Goal: Task Accomplishment & Management: Manage account settings

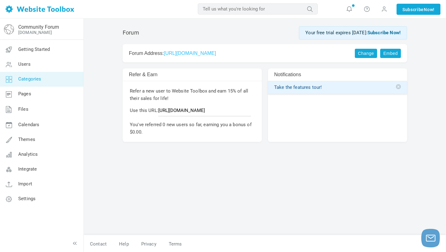
scroll to position [1, 0]
click at [47, 78] on link "Categories" at bounding box center [42, 79] width 84 height 15
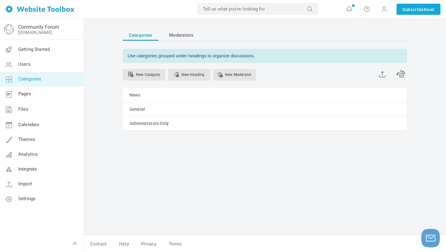
click at [193, 69] on div "New Category New Heading New Moderator" at bounding box center [265, 75] width 284 height 25
click at [192, 71] on link "New Heading" at bounding box center [189, 74] width 43 height 11
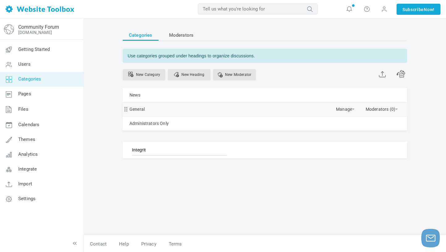
type input "Integrity"
click at [197, 76] on link "New Heading" at bounding box center [189, 74] width 43 height 11
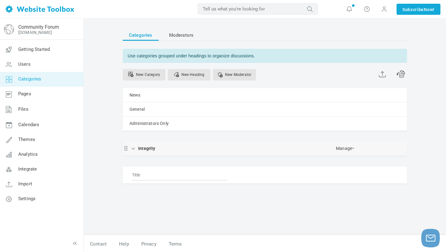
click at [123, 149] on span at bounding box center [125, 147] width 4 height 4
click at [127, 149] on span at bounding box center [125, 147] width 4 height 4
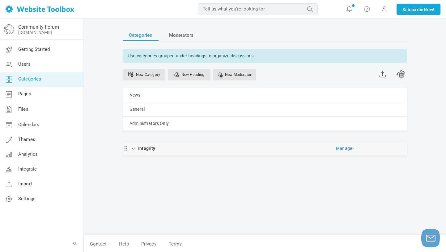
click at [352, 148] on span at bounding box center [353, 148] width 2 height 1
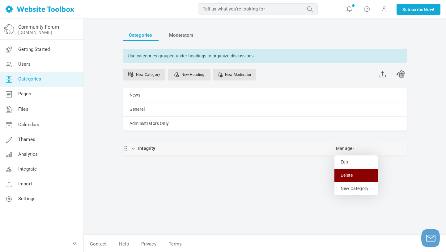
click at [334, 174] on link "Delete" at bounding box center [355, 175] width 43 height 13
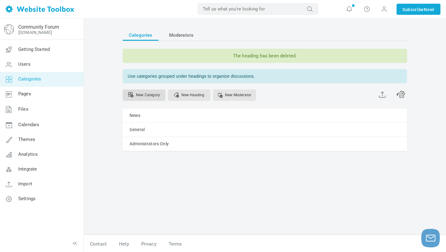
click at [156, 92] on link "New Category" at bounding box center [144, 95] width 43 height 11
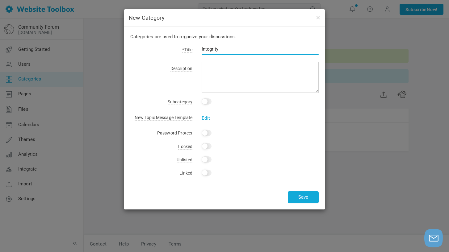
type input "Integrity"
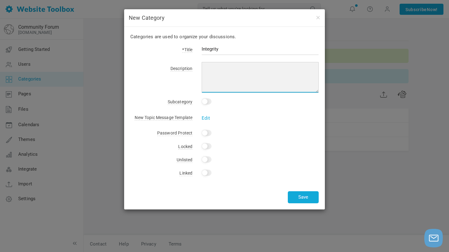
click at [220, 66] on textarea at bounding box center [260, 77] width 117 height 31
type textarea "Keeping us honest. Keeping us growing and learning. Preserving the legacy."
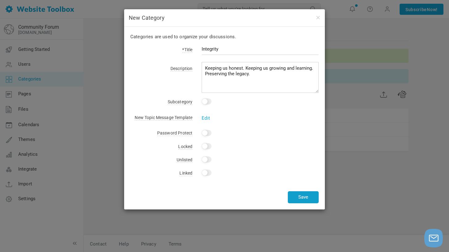
click at [306, 197] on button "Save" at bounding box center [303, 197] width 31 height 12
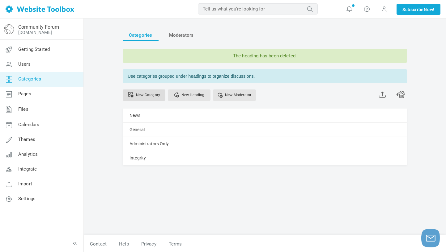
click at [138, 95] on link "New Category" at bounding box center [144, 95] width 43 height 11
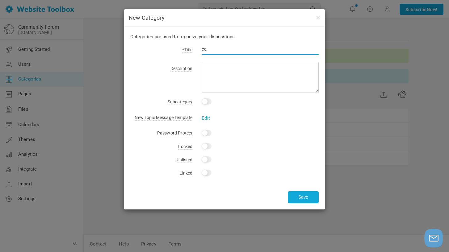
type input "c"
type input "Care"
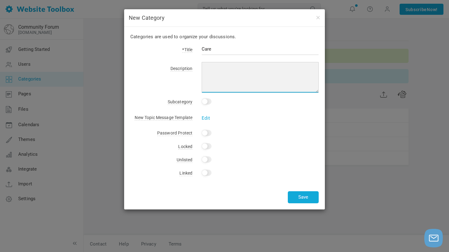
click at [226, 74] on textarea at bounding box center [260, 77] width 117 height 31
type textarea "For ourselves. For others. For those we lead. For the community and the industr…"
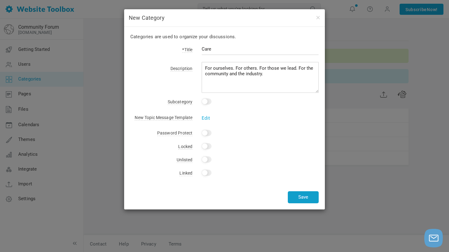
click at [303, 197] on button "Save" at bounding box center [303, 197] width 31 height 12
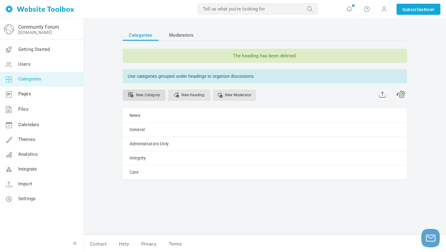
click at [151, 96] on link "New Category" at bounding box center [144, 95] width 43 height 11
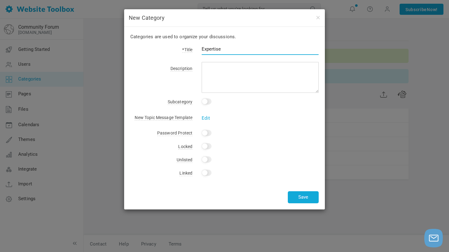
type input "Expertise"
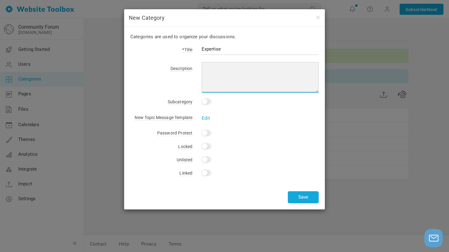
click at [225, 68] on textarea at bounding box center [260, 77] width 117 height 31
type textarea "The what, why, how, when and who of our content."
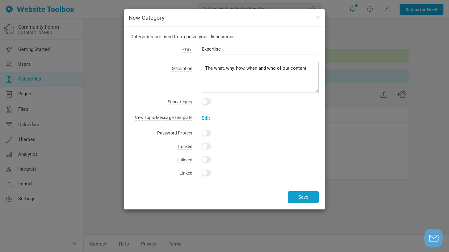
click at [297, 201] on button "Save" at bounding box center [303, 197] width 31 height 12
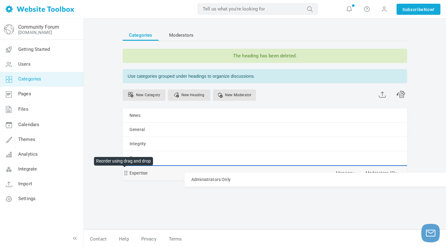
drag, startPoint x: 126, startPoint y: 142, endPoint x: 125, endPoint y: 173, distance: 30.6
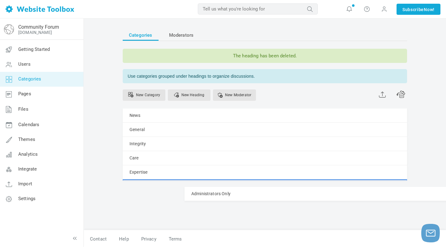
drag, startPoint x: 125, startPoint y: 173, endPoint x: 125, endPoint y: 187, distance: 13.9
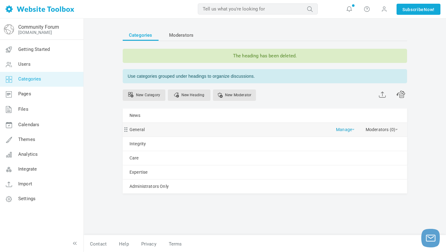
click at [352, 130] on span at bounding box center [353, 129] width 2 height 1
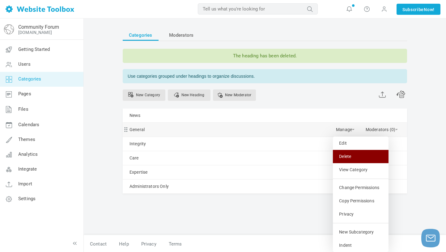
click at [333, 156] on link "Delete" at bounding box center [361, 156] width 56 height 13
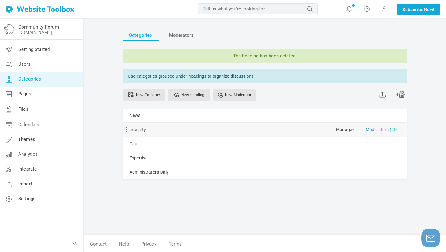
click at [375, 131] on link "Moderators (0)" at bounding box center [381, 128] width 32 height 11
click at [371, 142] on link "Add Moderator" at bounding box center [381, 143] width 45 height 13
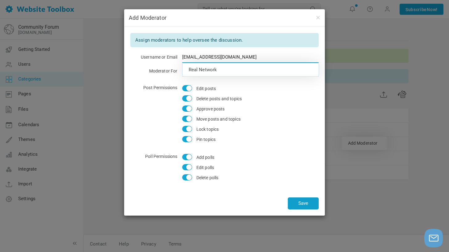
type input "alycea@realpilatesnyc.com"
click at [303, 205] on button "Save" at bounding box center [303, 204] width 31 height 12
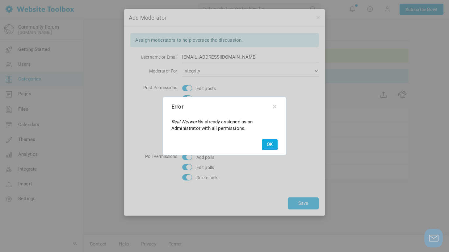
click at [274, 147] on button "OK" at bounding box center [270, 144] width 16 height 11
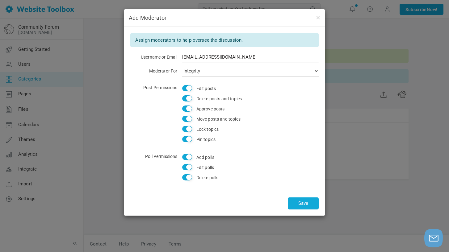
click at [314, 19] on h4 "Add Moderator" at bounding box center [224, 18] width 191 height 8
click at [317, 19] on button "button" at bounding box center [317, 17] width 5 height 7
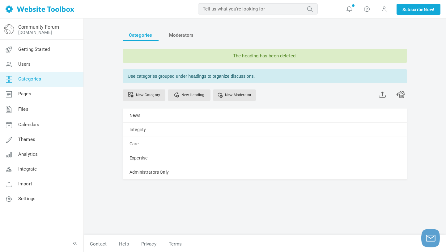
scroll to position [1, 0]
click at [155, 114] on div "News Manage Edit Delete View Category Change Permissions Copy Permissions Priva…" at bounding box center [265, 115] width 284 height 14
click at [32, 60] on link "Users" at bounding box center [42, 64] width 84 height 15
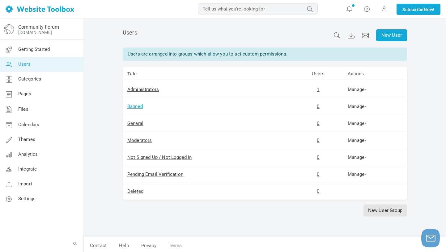
scroll to position [2, 0]
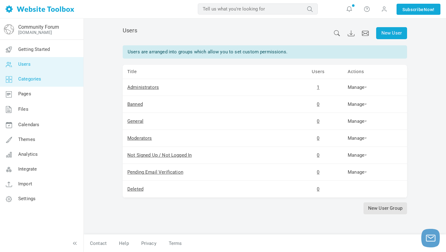
click at [36, 84] on link "Categories" at bounding box center [42, 79] width 84 height 15
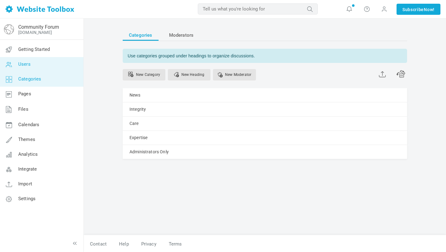
click at [33, 64] on link "Users" at bounding box center [42, 64] width 84 height 15
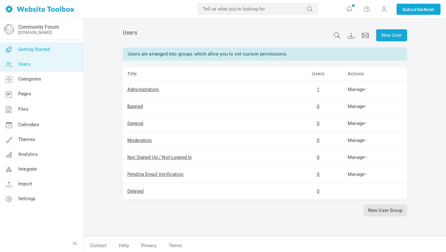
click at [41, 54] on link "Getting Started" at bounding box center [42, 49] width 84 height 15
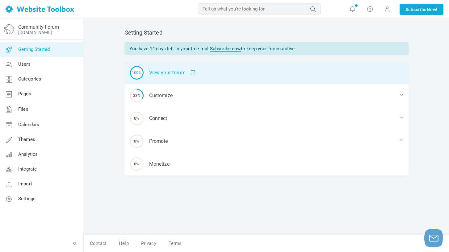
click at [170, 67] on div "100% View your forum" at bounding box center [266, 72] width 284 height 23
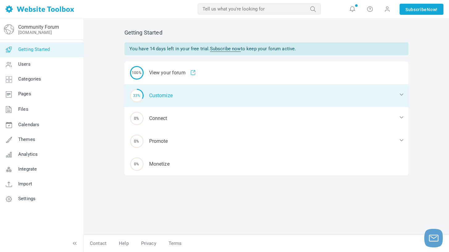
click at [169, 95] on div "33% Customize" at bounding box center [266, 95] width 284 height 23
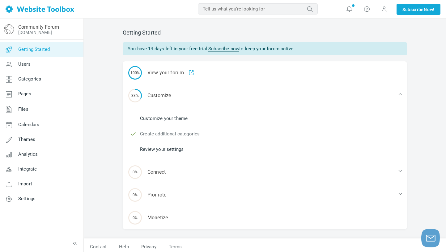
click at [169, 119] on link "Customize your theme" at bounding box center [164, 118] width 48 height 7
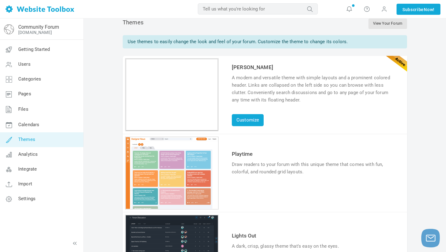
scroll to position [11, 0]
click at [243, 122] on link "Customize" at bounding box center [248, 120] width 32 height 12
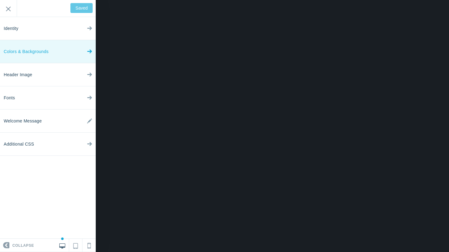
click at [86, 53] on link "Colors & Backgrounds" at bounding box center [48, 51] width 96 height 23
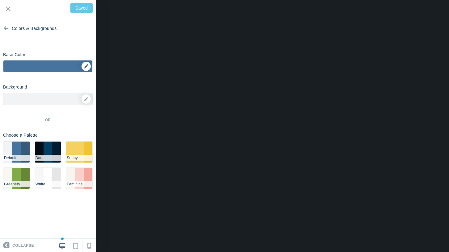
click at [85, 68] on div "▼" at bounding box center [47, 68] width 89 height 15
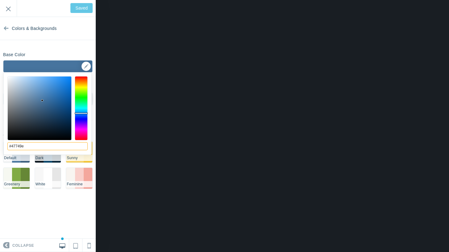
drag, startPoint x: 46, startPoint y: 145, endPoint x: 0, endPoint y: 146, distance: 45.7
click at [0, 0] on html "Loading... Loading... Collapse Identity Colors & Backgrounds Header Image Fonts…" at bounding box center [224, 0] width 449 height 0
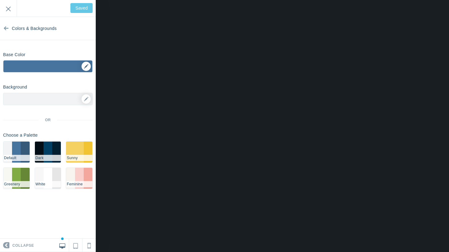
click at [86, 67] on div "▼" at bounding box center [47, 68] width 89 height 15
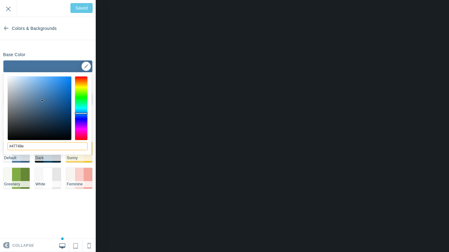
drag, startPoint x: 39, startPoint y: 148, endPoint x: 11, endPoint y: 147, distance: 27.2
click at [11, 147] on input "#47749e" at bounding box center [47, 146] width 80 height 8
type input "#479e5e"
click at [83, 100] on div at bounding box center [81, 108] width 13 height 64
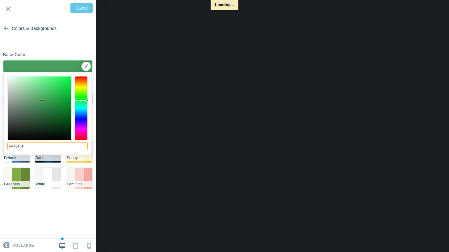
type input "Save"
click at [43, 100] on div at bounding box center [42, 100] width 2 height 2
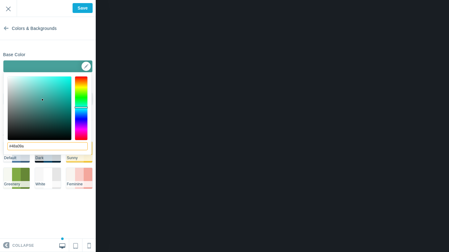
click at [78, 107] on div at bounding box center [81, 108] width 13 height 64
drag, startPoint x: 27, startPoint y: 145, endPoint x: 3, endPoint y: 145, distance: 23.8
click at [3, 0] on body "Loading... Loading... Collapse Identity Colors & Backgrounds Header Image Fonts…" at bounding box center [224, 0] width 449 height 0
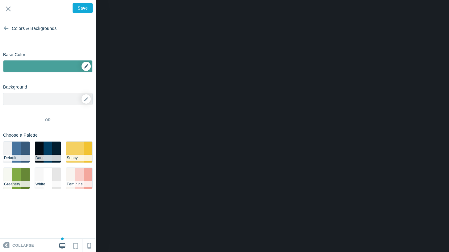
click at [87, 65] on div "▼" at bounding box center [47, 68] width 89 height 15
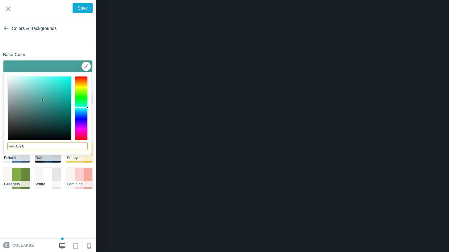
drag, startPoint x: 32, startPoint y: 145, endPoint x: 7, endPoint y: 144, distance: 25.0
click at [6, 145] on div "#48a09a cancel choose" at bounding box center [48, 159] width 88 height 172
click at [9, 146] on input "06655c" at bounding box center [47, 146] width 80 height 8
click at [34, 147] on input "#06655c" at bounding box center [47, 146] width 80 height 8
type input "#06655c"
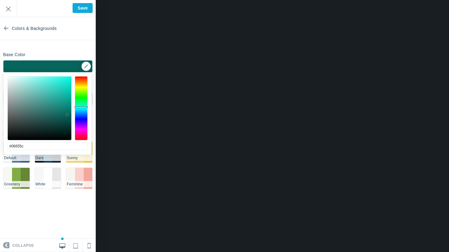
click at [92, 48] on section "Colors & Backgrounds Base Color #06655c ▼ Background Options Select Image ▼ Pos…" at bounding box center [48, 128] width 96 height 222
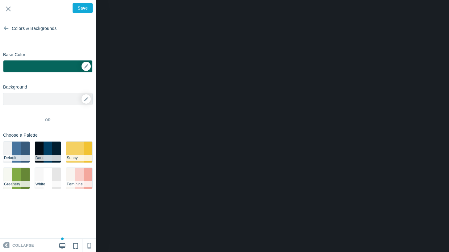
click at [74, 246] on icon at bounding box center [75, 244] width 5 height 7
click at [87, 247] on link at bounding box center [88, 245] width 13 height 13
click at [65, 245] on icon at bounding box center [62, 245] width 6 height 6
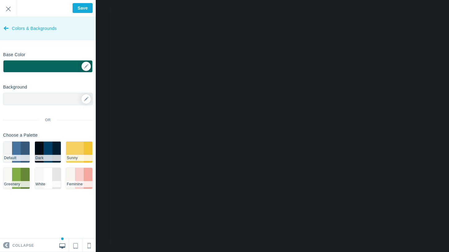
click at [9, 28] on link "Colors & Backgrounds" at bounding box center [48, 28] width 96 height 23
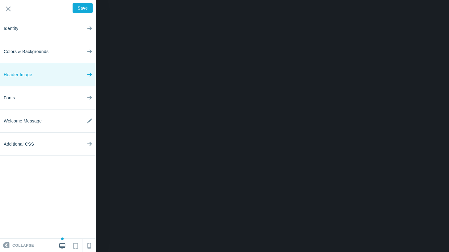
click at [74, 75] on link "Header Image" at bounding box center [48, 74] width 96 height 23
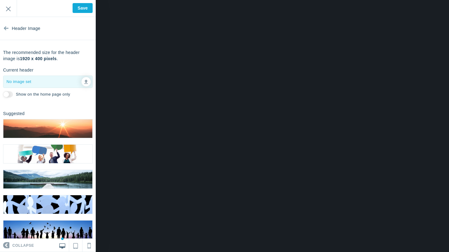
click at [77, 103] on section "Header Image The recommended size for the header image is 1920 x 400 pixels . C…" at bounding box center [48, 128] width 96 height 222
click at [83, 85] on link at bounding box center [86, 81] width 9 height 9
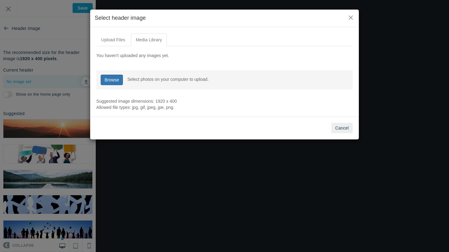
click at [120, 79] on link "Browse" at bounding box center [112, 80] width 23 height 11
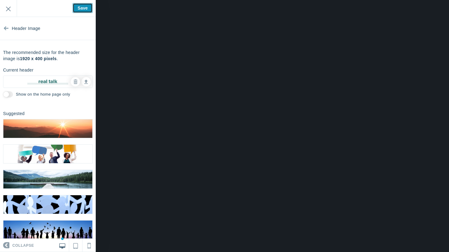
click at [87, 6] on input "Save" at bounding box center [83, 8] width 20 height 10
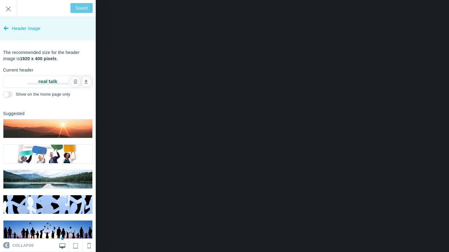
click at [4, 27] on icon at bounding box center [6, 26] width 5 height 23
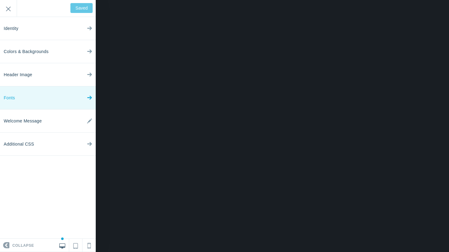
click at [30, 100] on link "Fonts" at bounding box center [48, 97] width 96 height 23
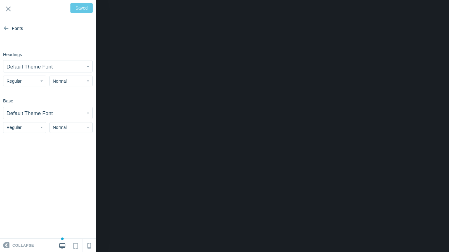
click at [78, 66] on button "Default Theme Font" at bounding box center [47, 67] width 89 height 12
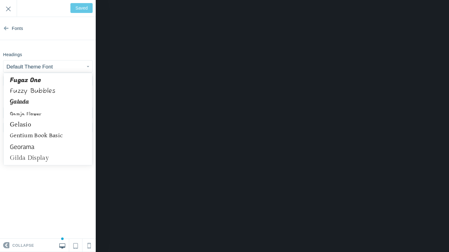
scroll to position [1813, 0]
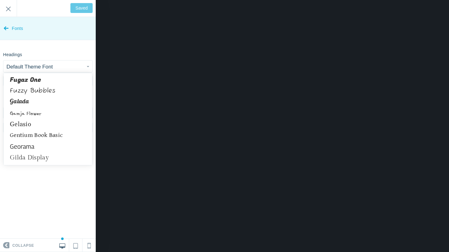
click at [77, 37] on link "Fonts" at bounding box center [48, 28] width 96 height 23
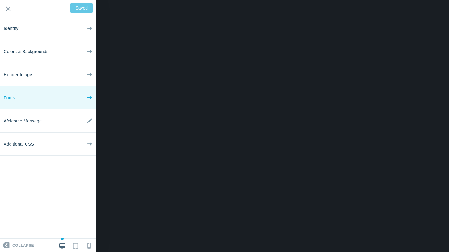
click at [72, 106] on link "Fonts" at bounding box center [48, 97] width 96 height 23
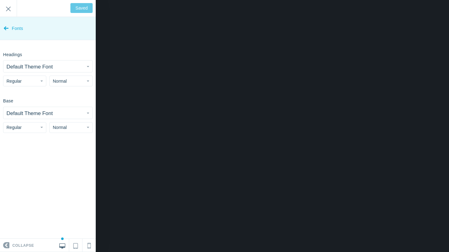
click at [8, 28] on icon at bounding box center [6, 26] width 5 height 23
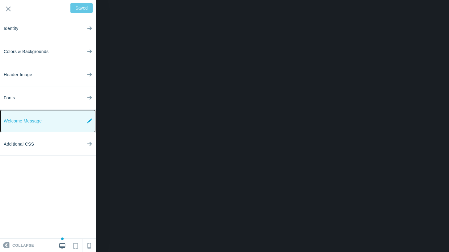
click at [63, 120] on link "Welcome Message" at bounding box center [48, 121] width 96 height 23
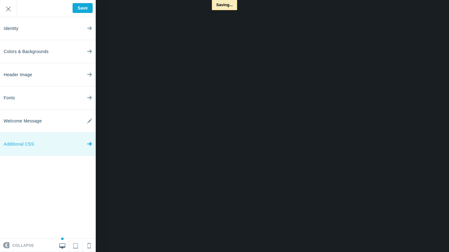
type input "Saved"
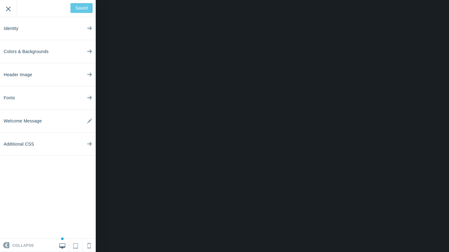
click at [11, 8] on input "Exit" at bounding box center [8, 8] width 17 height 17
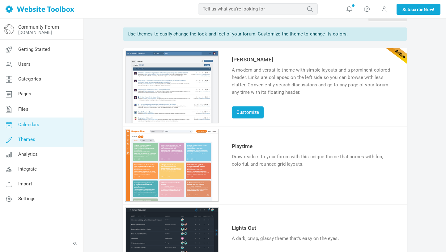
scroll to position [19, 0]
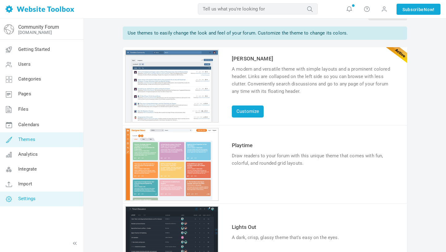
click at [25, 198] on span "Settings" at bounding box center [26, 199] width 17 height 6
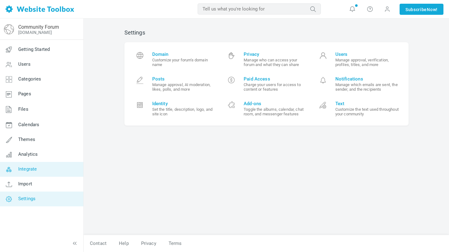
click at [46, 168] on link "Integrate" at bounding box center [42, 169] width 84 height 15
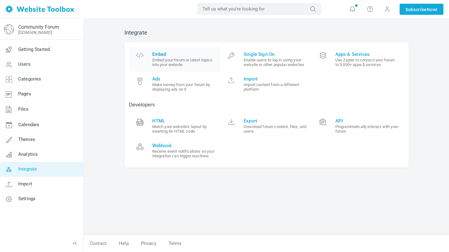
click at [176, 61] on small "Embed your forum or latest topics into your website" at bounding box center [184, 62] width 64 height 9
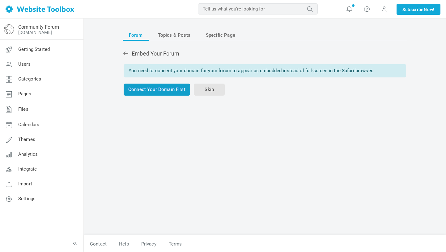
click at [174, 87] on link "Connect Your Domain First" at bounding box center [157, 90] width 66 height 12
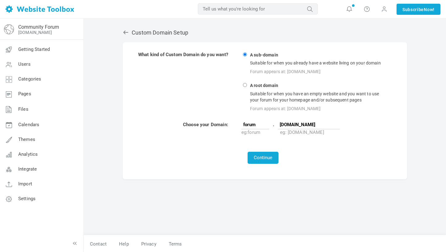
type input "[DOMAIN_NAME]"
click at [270, 155] on button "Continue" at bounding box center [262, 158] width 31 height 12
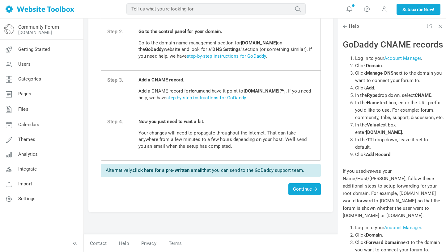
scroll to position [6536, 0]
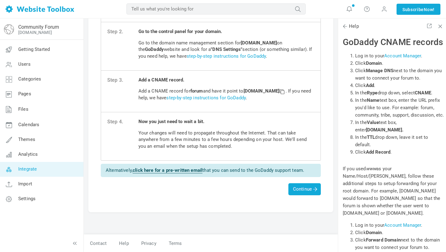
click at [28, 169] on span "Integrate" at bounding box center [27, 169] width 19 height 6
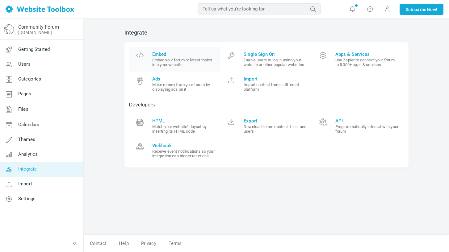
click at [154, 53] on span "Embed" at bounding box center [184, 55] width 64 height 6
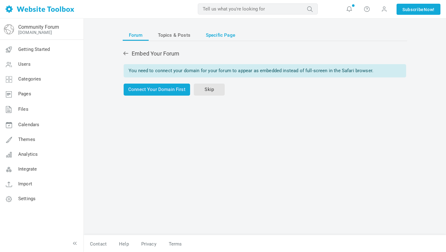
click at [217, 38] on span "Specific Page" at bounding box center [220, 35] width 29 height 11
click at [205, 90] on link "Skip" at bounding box center [209, 90] width 31 height 12
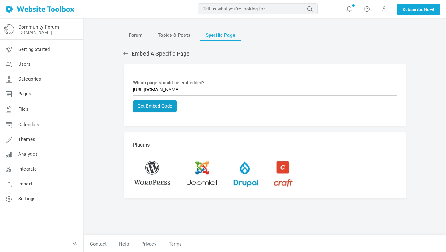
click at [167, 109] on button "Get Embed Code" at bounding box center [155, 106] width 44 height 12
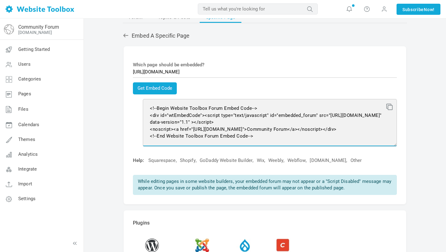
scroll to position [18, 0]
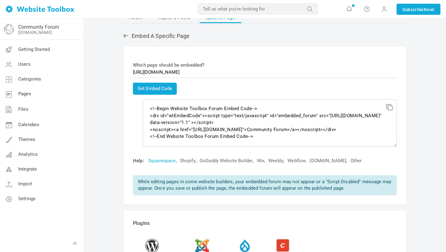
click at [160, 162] on link "Squarespace" at bounding box center [161, 161] width 27 height 6
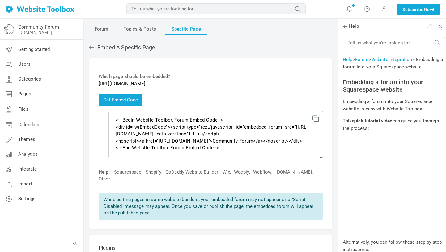
scroll to position [14, 0]
click at [314, 120] on icon at bounding box center [314, 118] width 4 height 4
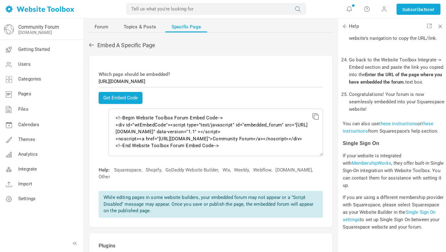
scroll to position [582, 0]
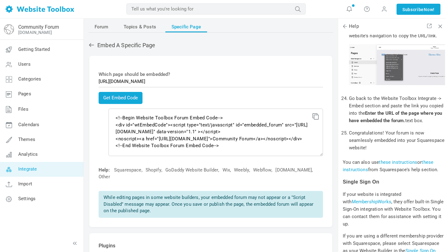
click at [36, 170] on span "Integrate" at bounding box center [27, 169] width 19 height 6
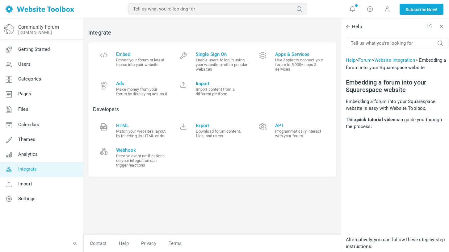
scroll to position [582, 0]
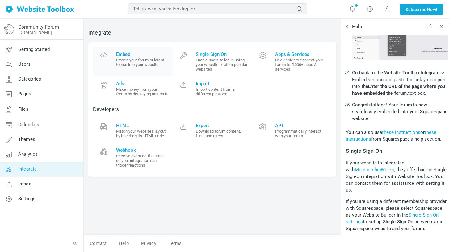
click at [141, 60] on small "Embed your forum or latest topics into your website" at bounding box center [142, 62] width 52 height 9
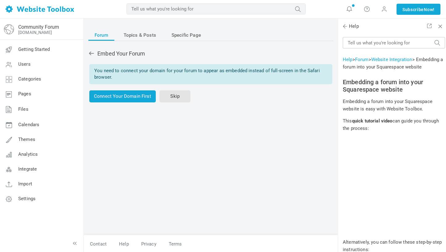
scroll to position [582, 0]
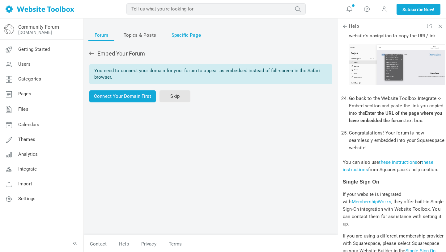
click at [190, 38] on span "Specific Page" at bounding box center [185, 35] width 29 height 11
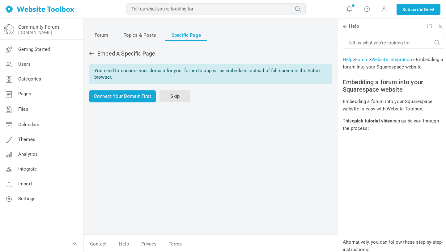
scroll to position [582, 0]
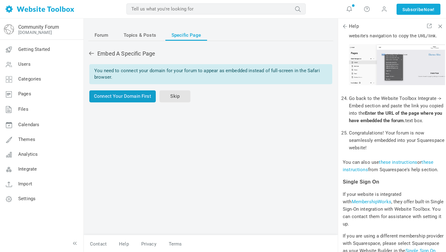
click at [147, 96] on link "Connect Your Domain First" at bounding box center [122, 96] width 66 height 12
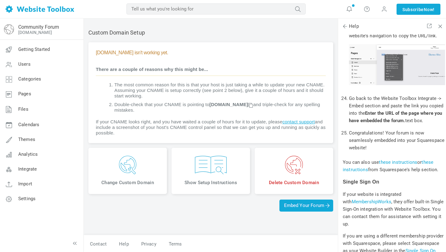
scroll to position [1, 0]
click at [139, 167] on img at bounding box center [127, 164] width 69 height 19
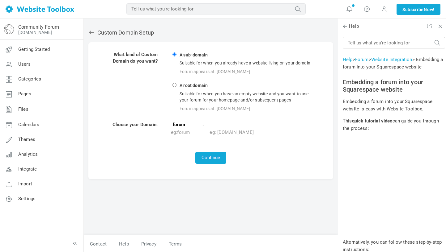
scroll to position [582, 0]
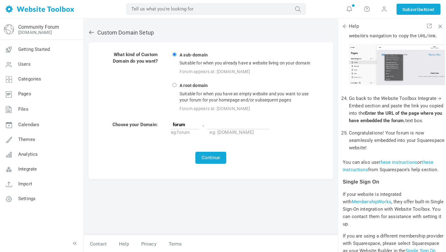
click at [218, 126] on input "text" at bounding box center [238, 124] width 62 height 9
click at [218, 122] on input "https://www.realpilates.com/leads-network" at bounding box center [238, 124] width 62 height 9
drag, startPoint x: 218, startPoint y: 122, endPoint x: 209, endPoint y: 126, distance: 10.1
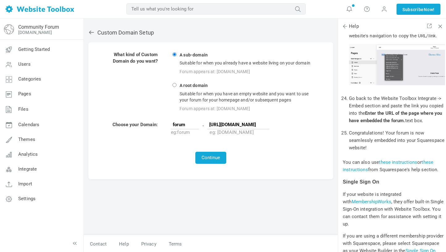
click at [209, 126] on input "https://www.realpilates.com/leads-network" at bounding box center [238, 124] width 62 height 9
type input "realpilates.com/leads-network"
drag, startPoint x: 209, startPoint y: 126, endPoint x: 219, endPoint y: 153, distance: 28.6
click at [219, 153] on button "Continue" at bounding box center [210, 158] width 31 height 12
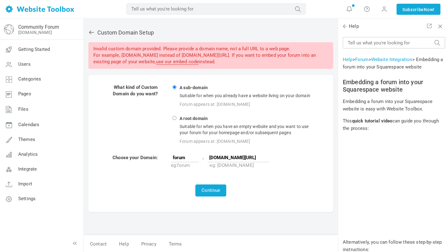
scroll to position [582, 0]
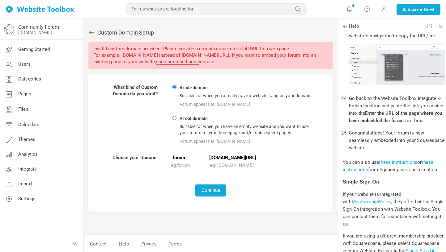
click at [250, 159] on input "[DOMAIN_NAME][URL]" at bounding box center [238, 157] width 62 height 9
click at [91, 32] on icon at bounding box center [91, 33] width 5 height 4
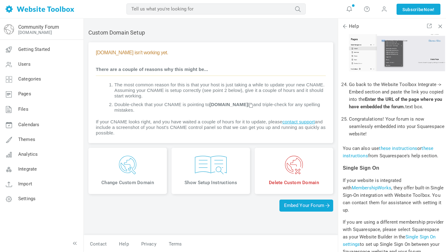
scroll to position [592, 0]
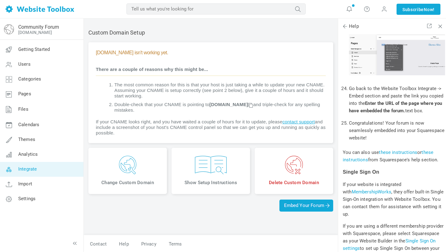
click at [37, 165] on link "Integrate" at bounding box center [42, 169] width 84 height 15
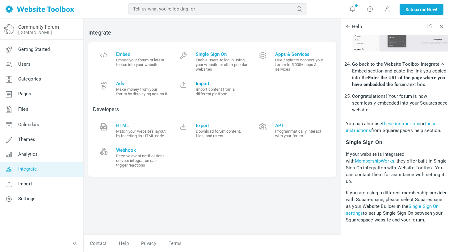
scroll to position [630, 0]
click at [356, 24] on span "Help" at bounding box center [354, 26] width 16 height 7
click at [362, 27] on span "Help" at bounding box center [354, 26] width 16 height 7
click at [348, 28] on span at bounding box center [348, 26] width 6 height 6
click at [349, 26] on span at bounding box center [348, 26] width 6 height 6
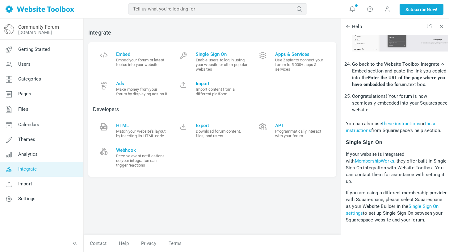
click at [359, 26] on span "Help" at bounding box center [354, 26] width 16 height 7
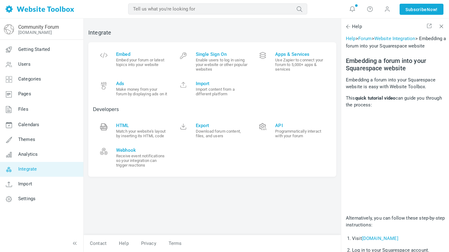
scroll to position [14, 0]
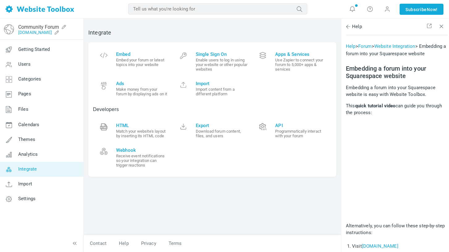
click at [36, 31] on link "[DOMAIN_NAME]" at bounding box center [35, 32] width 34 height 5
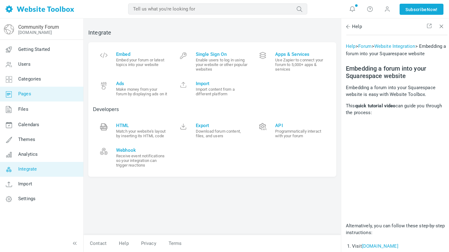
click at [25, 96] on span "Pages" at bounding box center [24, 94] width 13 height 6
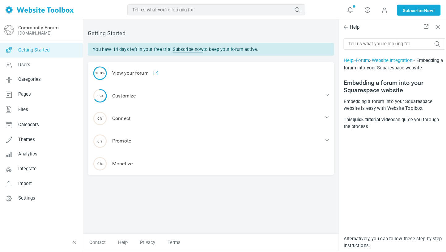
scroll to position [14, 0]
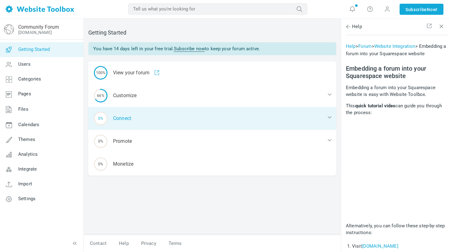
click at [120, 116] on div "0% Connect" at bounding box center [212, 118] width 248 height 23
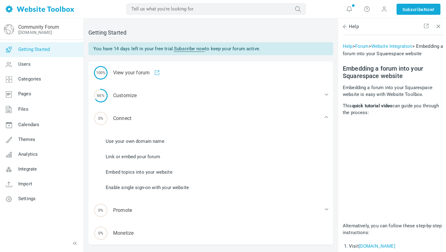
click at [132, 154] on link "Link or embed your forum" at bounding box center [133, 156] width 54 height 7
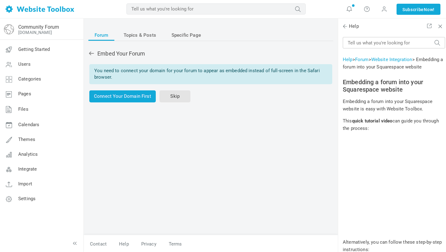
scroll to position [14, 0]
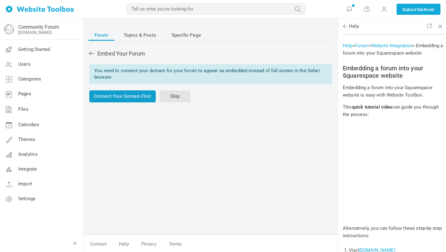
click at [121, 98] on link "Connect Your Domain First" at bounding box center [122, 96] width 66 height 12
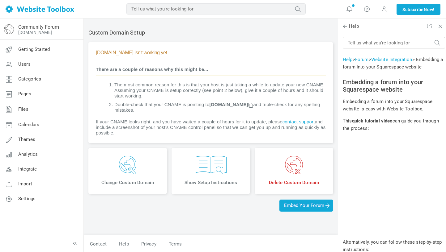
scroll to position [14, 0]
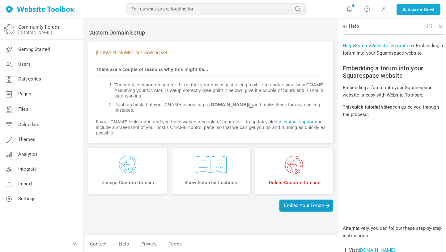
click at [285, 209] on span "Embed Your Forum" at bounding box center [306, 206] width 54 height 12
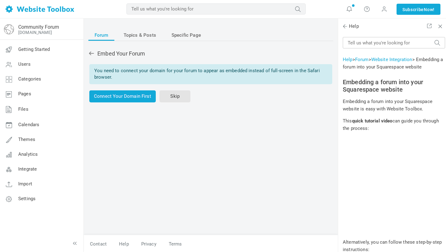
scroll to position [14, 0]
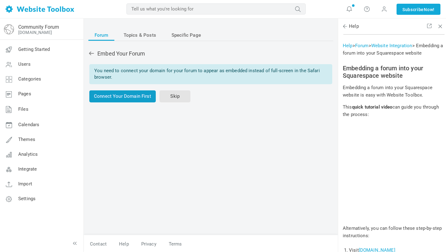
click at [140, 98] on link "Connect Your Domain First" at bounding box center [122, 96] width 66 height 12
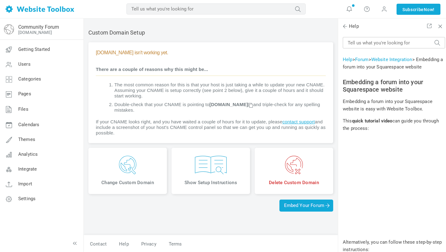
scroll to position [14, 0]
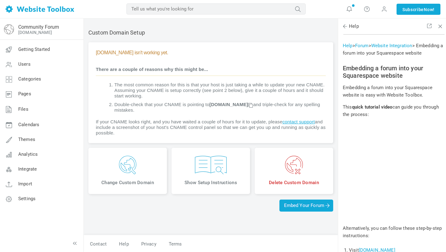
click at [216, 168] on img at bounding box center [210, 165] width 69 height 19
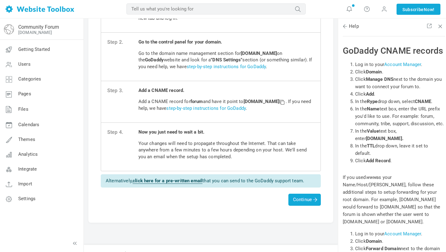
scroll to position [84, 0]
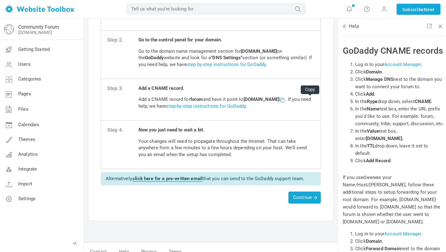
click at [284, 102] on span at bounding box center [282, 100] width 4 height 4
click at [209, 106] on link "step-by-step instructions for GoDaddy" at bounding box center [205, 106] width 79 height 6
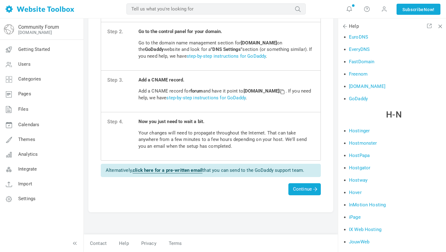
scroll to position [587, 0]
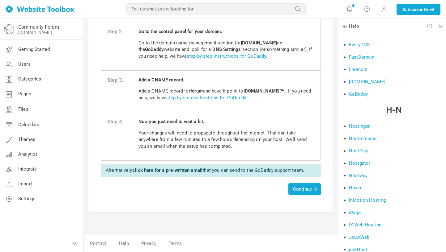
click at [361, 94] on link "GoDaddy" at bounding box center [358, 94] width 19 height 6
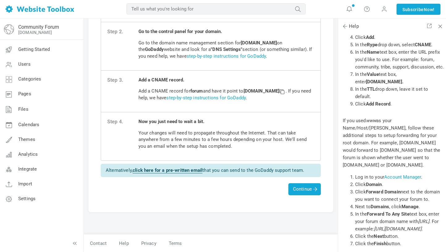
scroll to position [6585, 0]
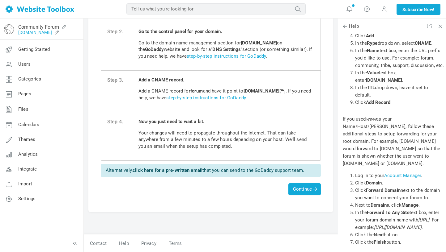
click at [46, 31] on link "[DOMAIN_NAME]" at bounding box center [35, 32] width 34 height 5
click at [307, 190] on span "Continue" at bounding box center [304, 190] width 23 height 6
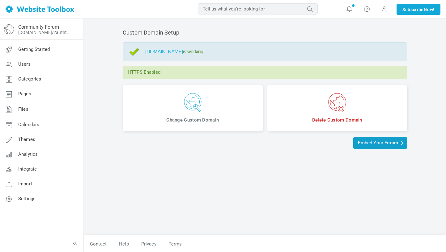
click at [372, 142] on span "Embed Your Forum" at bounding box center [380, 143] width 44 height 6
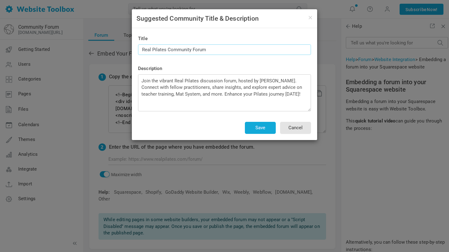
drag, startPoint x: 167, startPoint y: 50, endPoint x: 138, endPoint y: 50, distance: 29.3
click at [138, 50] on input "Real Pilates Community Forum" at bounding box center [224, 49] width 173 height 11
click at [213, 48] on input "Lead Trainer Network Community Forum" at bounding box center [224, 49] width 173 height 11
type input "Lead Trainer Network Forum"
click at [221, 89] on textarea "Join the vibrant Real Pilates discussion forum, hosted by Alycea Ungaro. Connec…" at bounding box center [224, 92] width 173 height 37
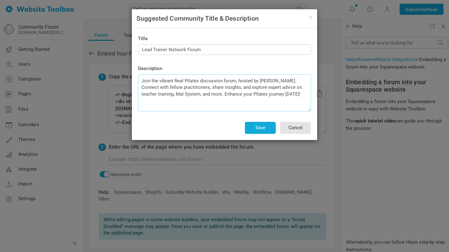
drag, startPoint x: 302, startPoint y: 96, endPoint x: 136, endPoint y: 82, distance: 167.4
click at [135, 82] on div "Title Lead Trainer Network Forum Description Join the vibrant Real Pilates disc…" at bounding box center [224, 84] width 185 height 112
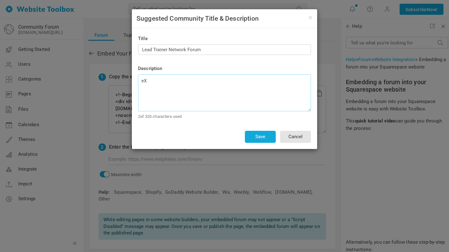
type textarea "e"
type textarea "Exclusive network for RPTT Lead Trainers"
click at [247, 135] on button "Save" at bounding box center [260, 137] width 31 height 12
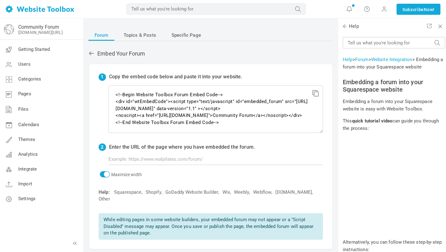
click at [314, 94] on icon at bounding box center [314, 92] width 4 height 4
click at [152, 160] on input "text" at bounding box center [215, 159] width 214 height 12
paste input "https://www.realpilates.com/leads-network"
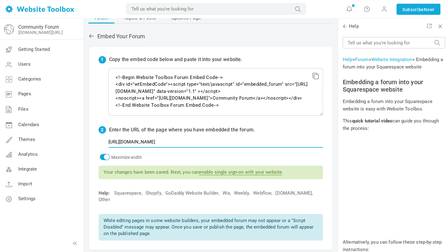
scroll to position [0, 0]
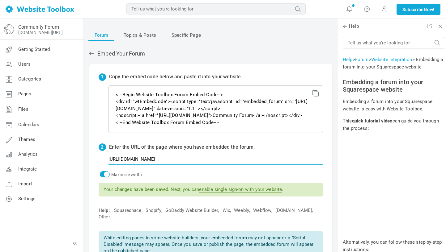
type input "https://www.realpilates.com/leads-network"
click at [357, 27] on span "Help" at bounding box center [351, 26] width 16 height 6
click at [342, 26] on span at bounding box center [345, 26] width 6 height 6
click at [416, 42] on input "text" at bounding box center [394, 42] width 102 height 11
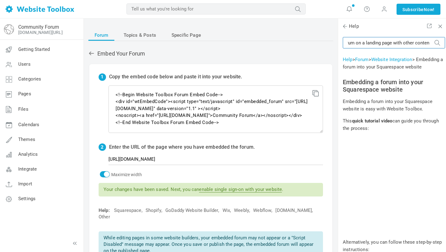
scroll to position [0, 41]
type input "can I embed the forum on a landing page with other content"
click at [434, 40] on button "submit" at bounding box center [437, 40] width 6 height 0
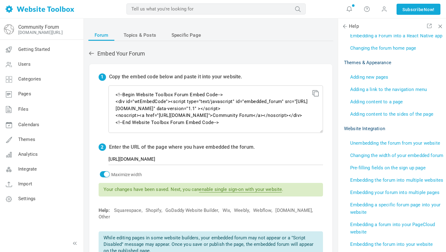
scroll to position [338, 0]
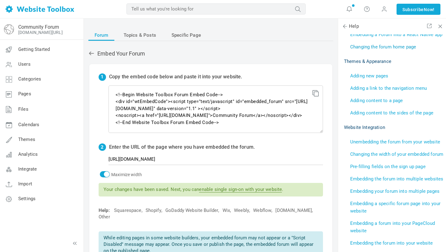
click at [390, 48] on link "Changing the forum home page" at bounding box center [383, 47] width 66 height 6
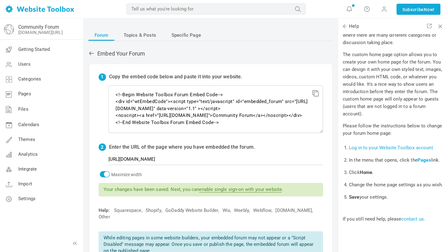
scroll to position [157, 0]
click at [31, 94] on span "Pages" at bounding box center [24, 94] width 13 height 6
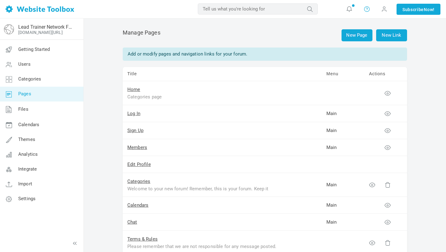
click at [365, 10] on icon at bounding box center [367, 9] width 6 height 7
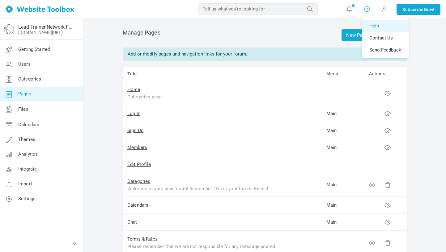
click at [370, 24] on link "Help" at bounding box center [385, 26] width 47 height 12
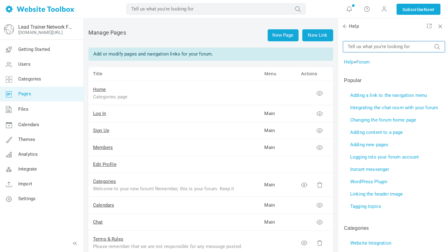
click at [405, 45] on input "text" at bounding box center [394, 46] width 102 height 11
type input "can I have more than one forum"
click at [434, 44] on button "submit" at bounding box center [437, 44] width 6 height 0
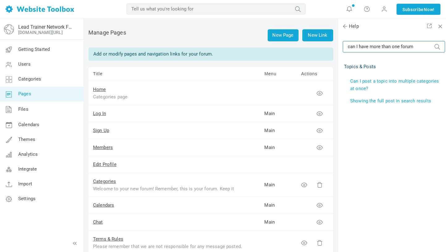
click at [412, 48] on input "can I have more than one forum" at bounding box center [394, 46] width 102 height 11
drag, startPoint x: 418, startPoint y: 48, endPoint x: 347, endPoint y: 45, distance: 71.4
click at [346, 46] on input "can I have more than one forum" at bounding box center [394, 46] width 102 height 11
type input "additional forums"
click at [434, 44] on button "submit" at bounding box center [437, 44] width 6 height 0
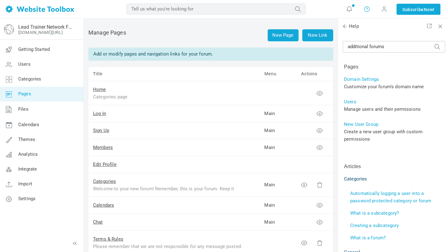
click at [366, 11] on icon at bounding box center [367, 9] width 6 height 7
click at [45, 29] on link "Lead Trainer Network Forum" at bounding box center [45, 27] width 54 height 6
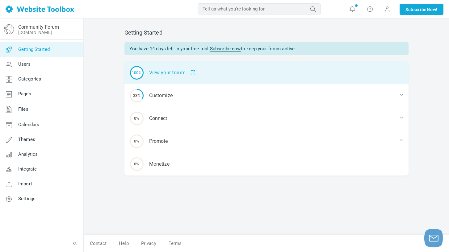
click at [161, 70] on div "100% View your forum" at bounding box center [266, 72] width 284 height 23
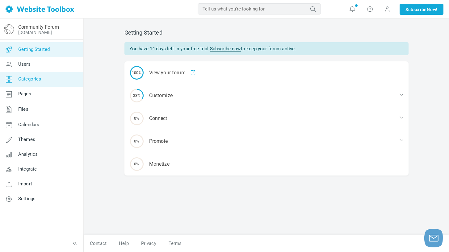
click at [32, 80] on span "Categories" at bounding box center [29, 79] width 23 height 6
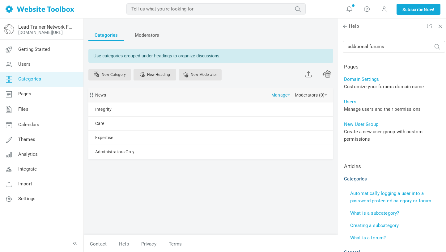
click at [271, 96] on link "Manage" at bounding box center [280, 93] width 19 height 11
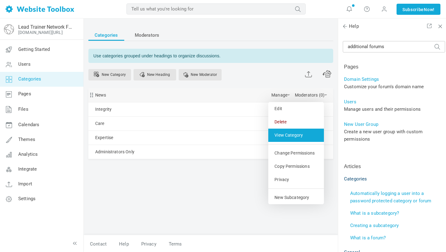
click at [268, 137] on link "View Category" at bounding box center [296, 135] width 56 height 13
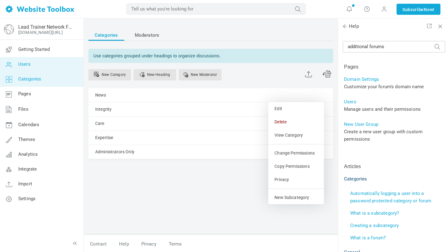
click at [35, 63] on link "Users" at bounding box center [42, 64] width 84 height 15
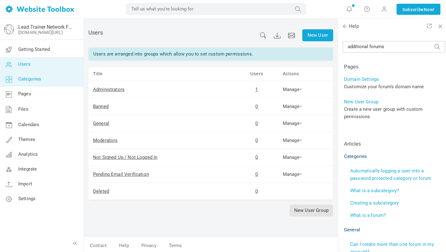
click at [51, 82] on link "Categories" at bounding box center [42, 79] width 84 height 15
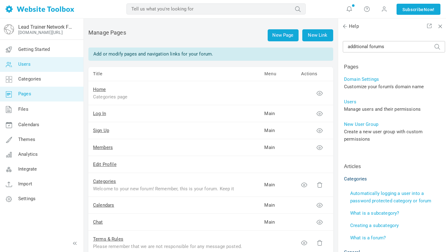
click at [37, 62] on link "Users" at bounding box center [42, 64] width 84 height 15
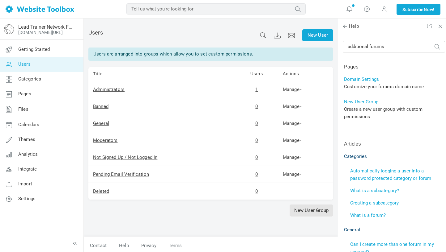
click at [39, 52] on span "Getting Started" at bounding box center [34, 50] width 32 height 6
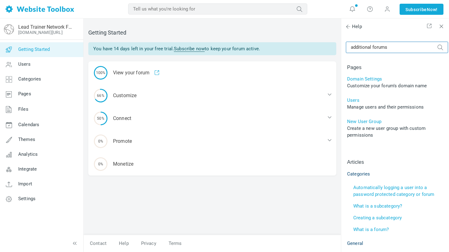
drag, startPoint x: 393, startPoint y: 46, endPoint x: 338, endPoint y: 45, distance: 54.1
click at [338, 45] on div "Lead Trainer Network Forum realpilates.com/leads-network Getting Started Users …" at bounding box center [224, 136] width 449 height 234
type input "how to delete a post"
click at [437, 44] on button "submit" at bounding box center [440, 44] width 6 height 0
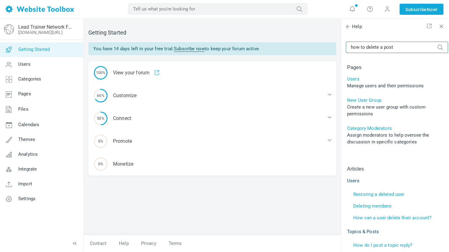
drag, startPoint x: 366, startPoint y: 48, endPoint x: 345, endPoint y: 46, distance: 21.4
click at [345, 48] on div "how to delete a post Pages Users Manage users and their permissions New User Gr…" at bounding box center [395, 152] width 108 height 234
type input "delete a post"
click at [437, 44] on button "submit" at bounding box center [440, 44] width 6 height 0
click at [381, 45] on input "delete a post" at bounding box center [397, 47] width 102 height 11
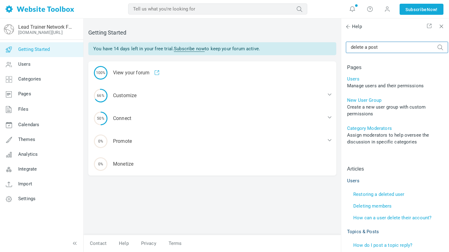
click at [437, 44] on button "submit" at bounding box center [440, 44] width 6 height 0
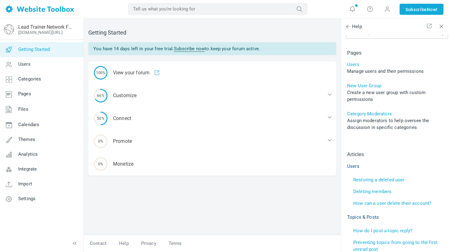
scroll to position [16, 0]
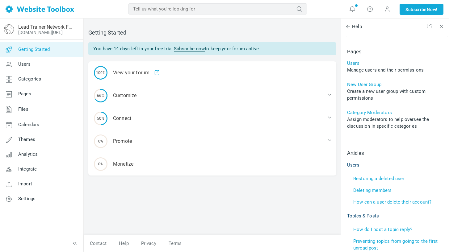
click at [352, 63] on link "Users" at bounding box center [353, 64] width 12 height 6
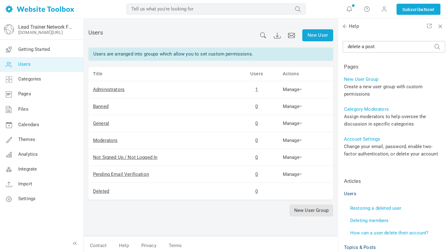
scroll to position [16, 0]
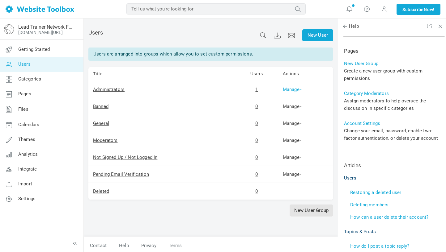
click at [298, 90] on link "Manage" at bounding box center [292, 90] width 19 height 6
click at [302, 98] on link "Permissions" at bounding box center [302, 99] width 42 height 13
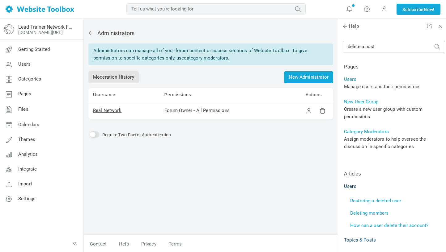
scroll to position [16, 0]
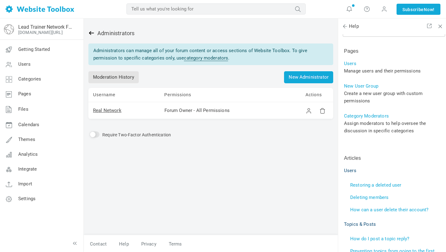
click at [93, 32] on icon at bounding box center [91, 33] width 6 height 6
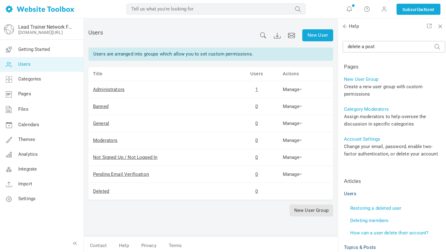
scroll to position [16, 0]
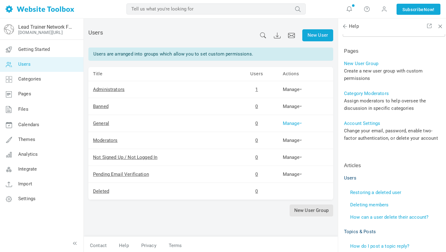
click at [300, 123] on span at bounding box center [300, 123] width 2 height 1
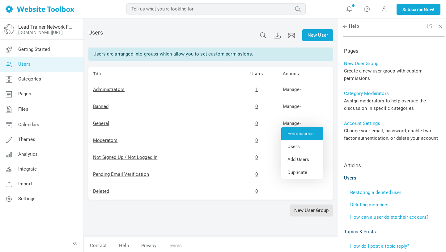
click at [299, 132] on link "Permissions" at bounding box center [302, 133] width 42 height 13
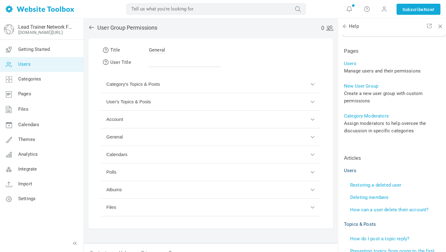
scroll to position [7, 0]
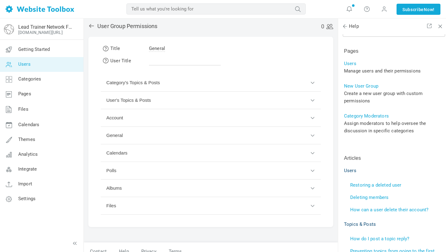
click at [312, 100] on button "User's Topics & Posts" at bounding box center [211, 101] width 220 height 18
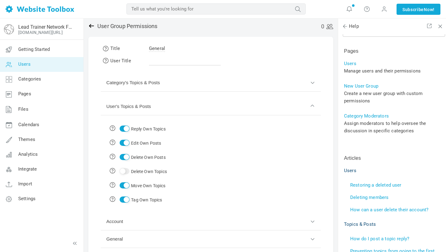
click at [92, 28] on icon at bounding box center [91, 26] width 6 height 6
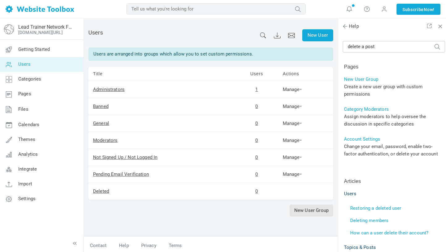
scroll to position [16, 0]
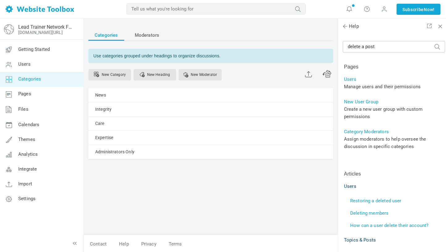
scroll to position [16, 0]
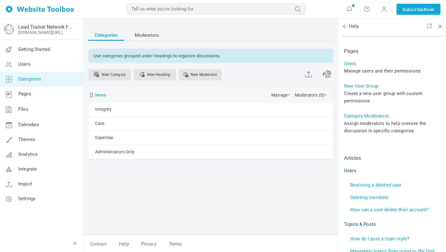
click at [101, 95] on link "News" at bounding box center [100, 95] width 11 height 8
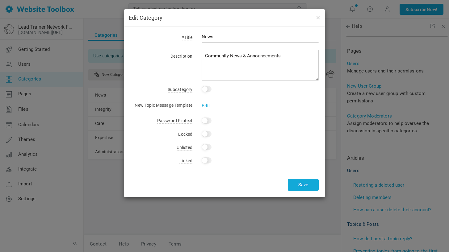
click at [229, 205] on div "Edit Category *Title News Description Community News & Announcements Subcategor…" at bounding box center [224, 126] width 449 height 252
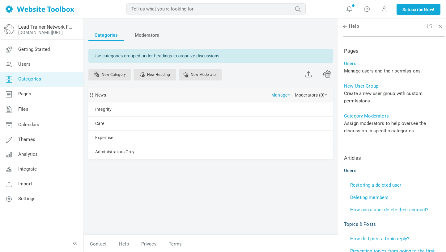
click at [271, 94] on link "Manage" at bounding box center [280, 93] width 19 height 11
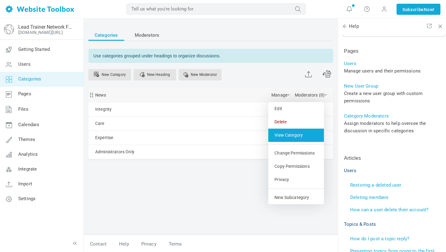
click at [268, 133] on link "View Category" at bounding box center [296, 135] width 56 height 13
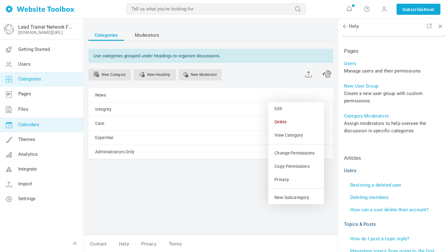
click at [31, 127] on span "Calendars" at bounding box center [28, 125] width 21 height 6
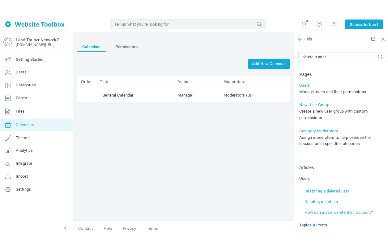
scroll to position [16, 0]
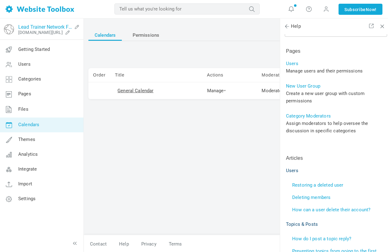
click at [33, 25] on link "Lead Trainer Network Forum" at bounding box center [45, 27] width 54 height 6
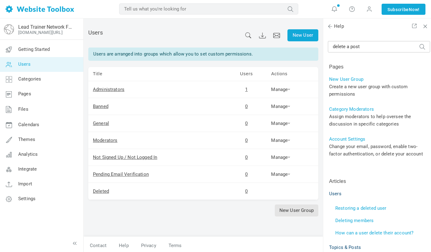
scroll to position [16, 0]
